Goal: Information Seeking & Learning: Learn about a topic

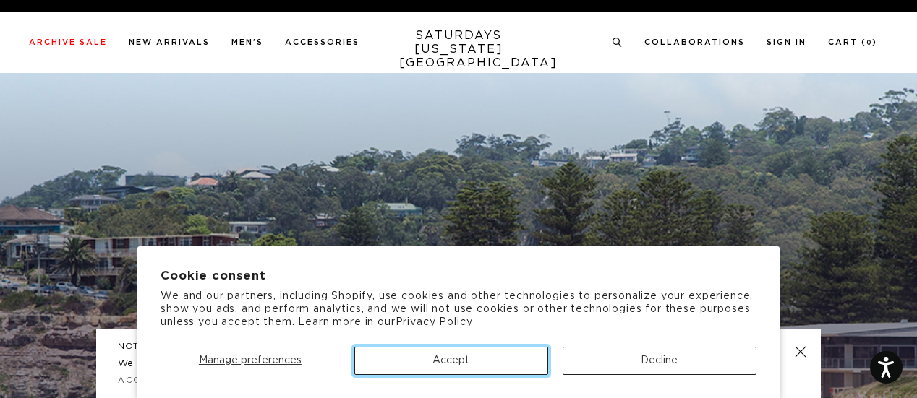
click at [464, 350] on button "Accept" at bounding box center [451, 361] width 194 height 28
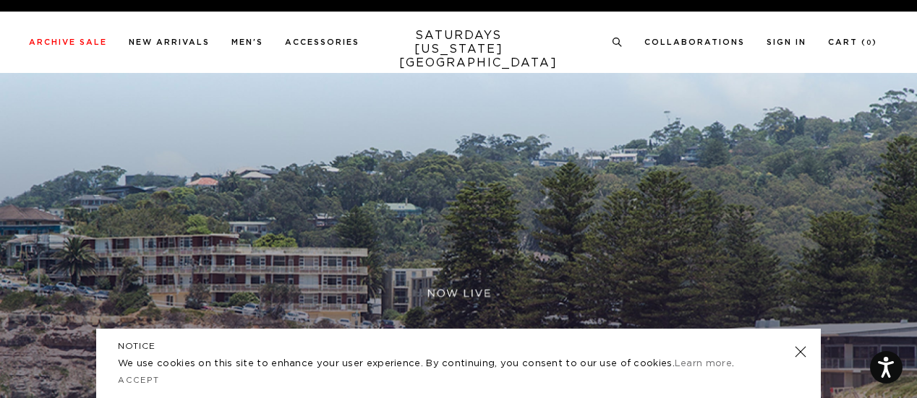
click at [797, 359] on div "NOTICE We use cookies on this site to enhance your user experience. By continui…" at bounding box center [458, 363] width 725 height 69
click at [798, 351] on link at bounding box center [800, 352] width 20 height 20
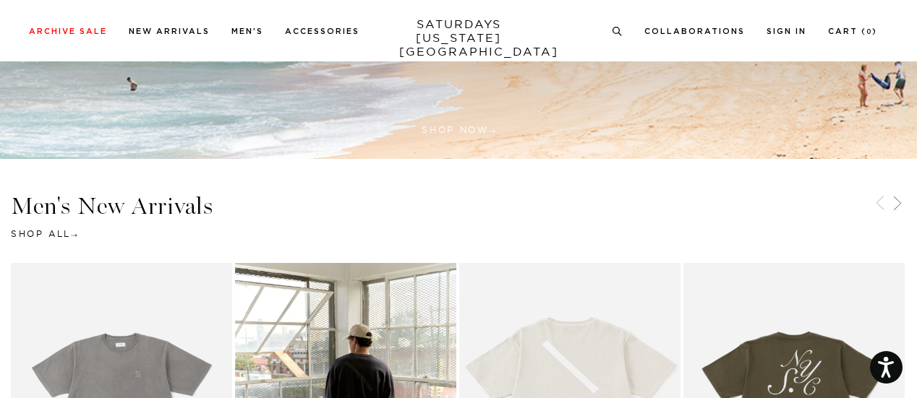
scroll to position [476, 0]
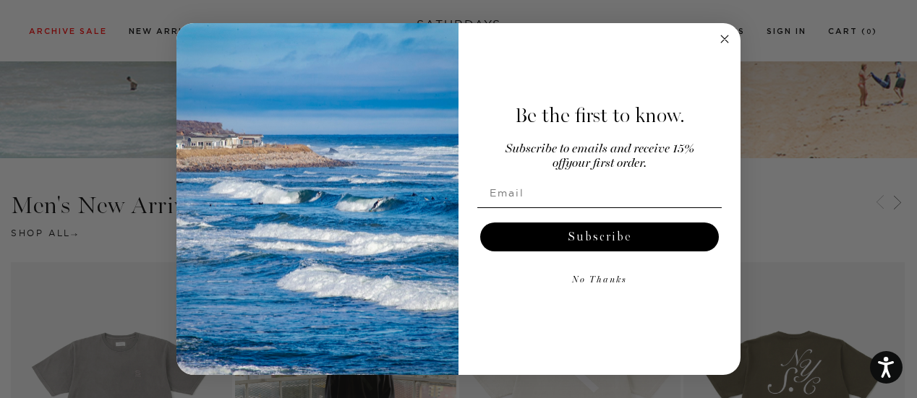
click at [717, 41] on circle "Close dialog" at bounding box center [725, 38] width 17 height 17
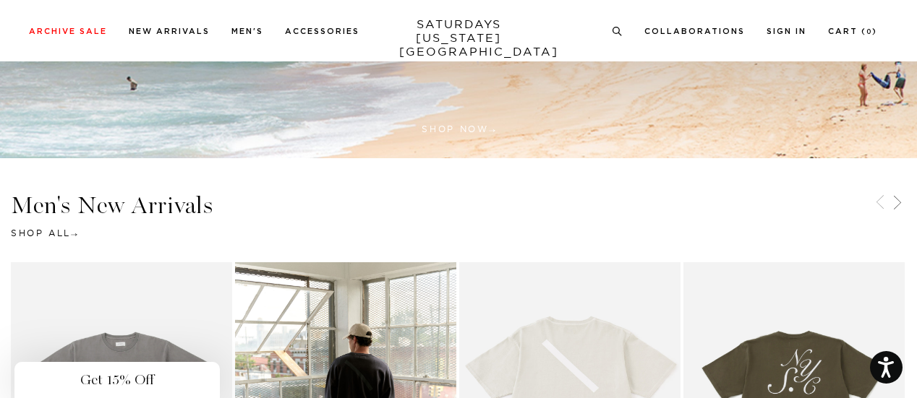
click at [729, 66] on circle "Close dialog" at bounding box center [725, 74] width 17 height 17
click at [722, 66] on circle "Close dialog" at bounding box center [725, 74] width 17 height 17
click at [724, 66] on circle "Close dialog" at bounding box center [725, 74] width 17 height 17
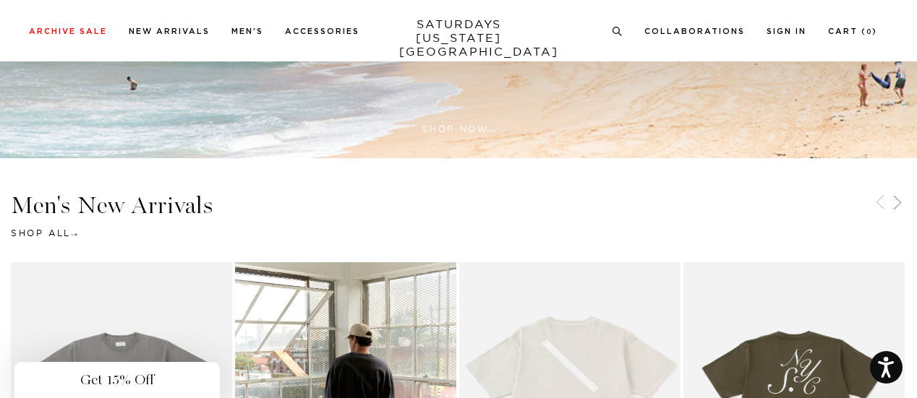
click at [570, 302] on button "No Thanks" at bounding box center [599, 316] width 244 height 29
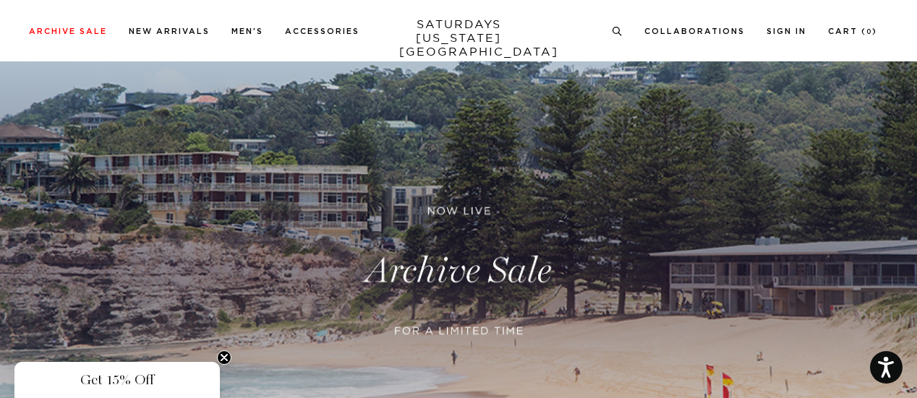
scroll to position [0, 0]
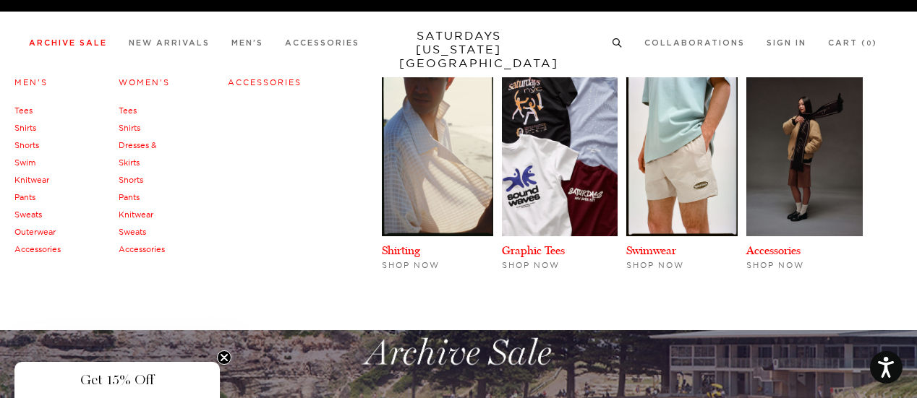
click at [35, 215] on link "Sweats" at bounding box center [27, 215] width 27 height 10
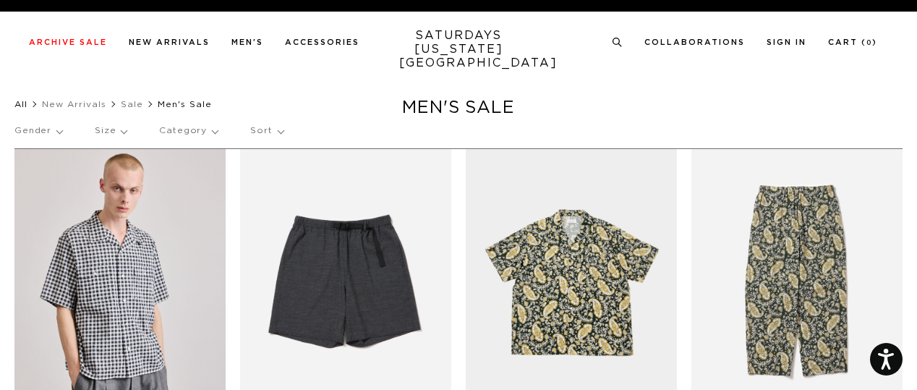
click at [17, 106] on link "All" at bounding box center [20, 104] width 13 height 9
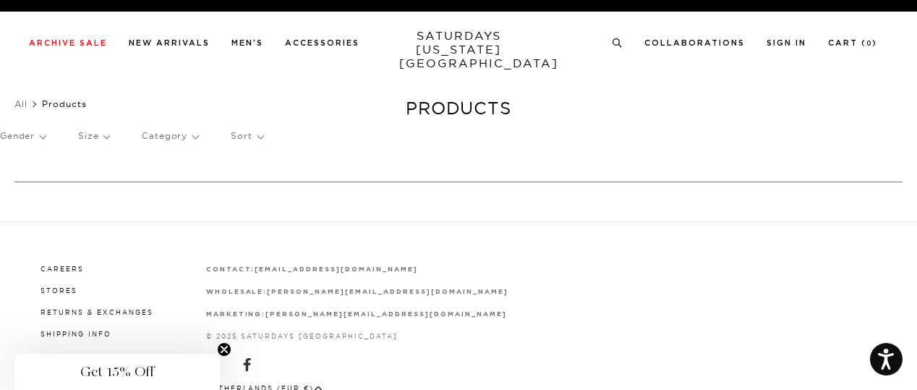
click at [187, 140] on p "Category" at bounding box center [170, 135] width 56 height 33
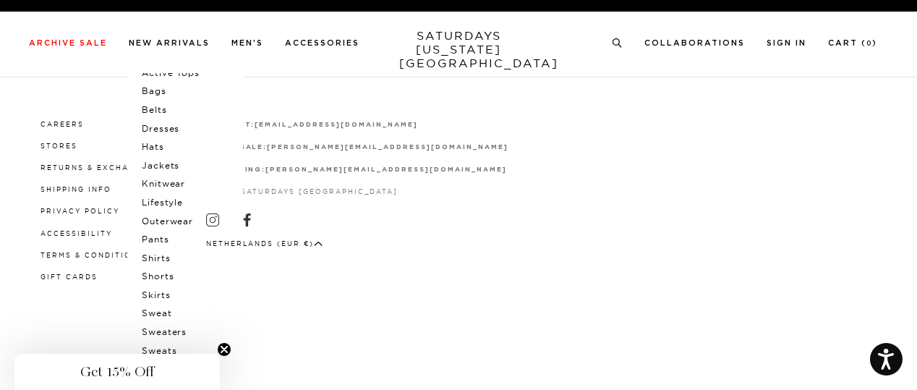
scroll to position [74, 0]
click at [186, 84] on p "Active Tops" at bounding box center [185, 74] width 87 height 19
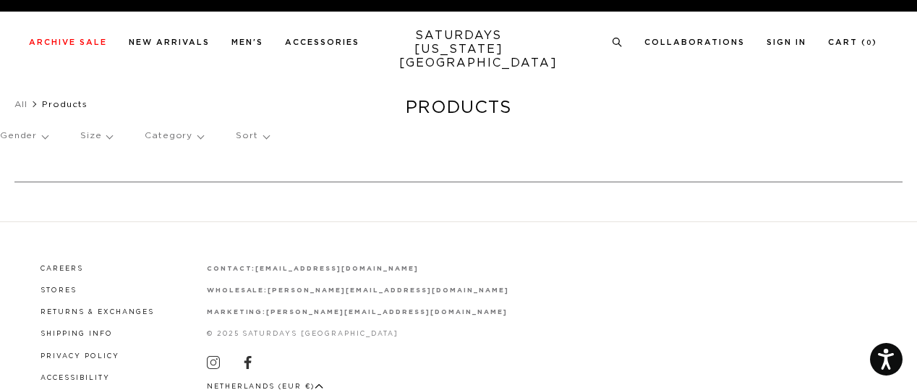
click at [471, 29] on link "SATURDAYS [US_STATE][GEOGRAPHIC_DATA]" at bounding box center [458, 49] width 119 height 41
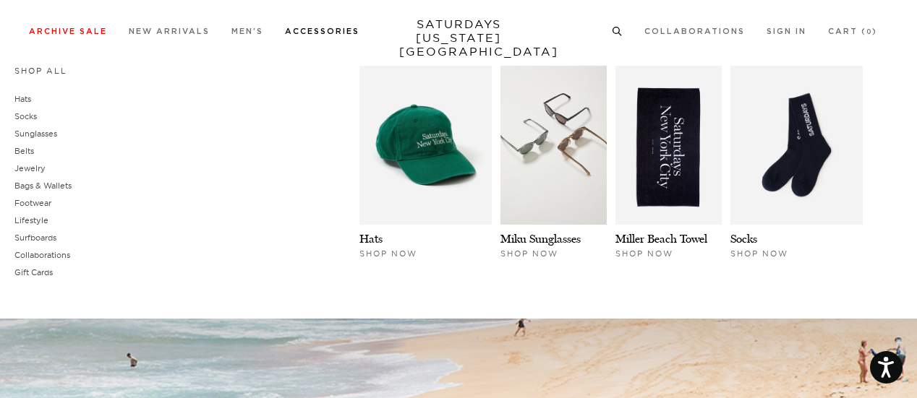
scroll to position [200, 0]
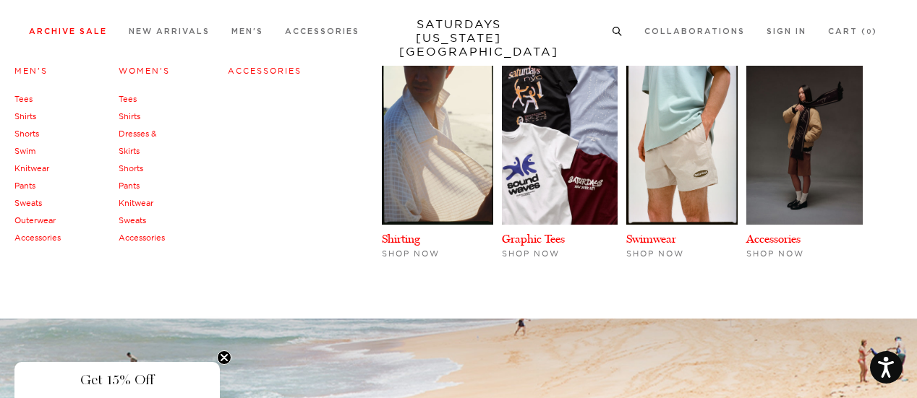
click at [134, 221] on link "Sweats" at bounding box center [132, 221] width 27 height 10
